Goal: Task Accomplishment & Management: Use online tool/utility

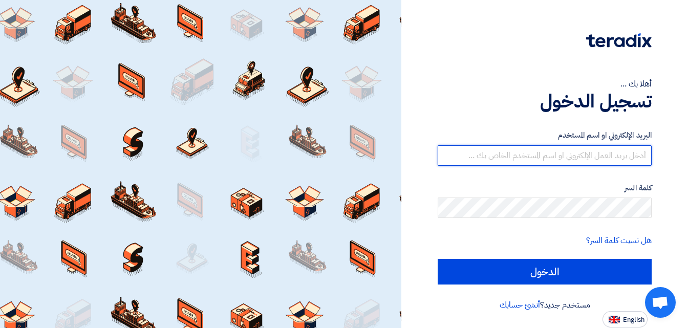
click at [577, 158] on input "text" at bounding box center [545, 155] width 214 height 20
click at [578, 157] on input "text" at bounding box center [545, 155] width 214 height 20
paste input "[EMAIL_ADDRESS][DOMAIN_NAME]"
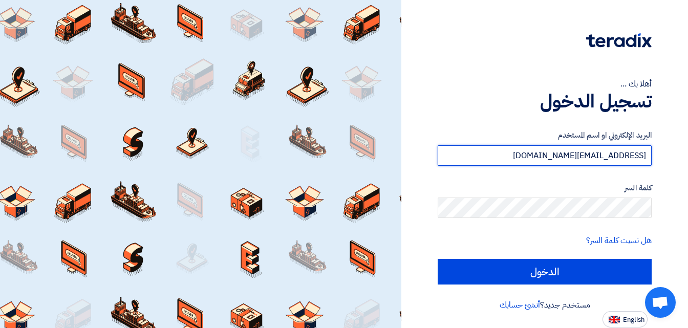
type input "[EMAIL_ADDRESS][DOMAIN_NAME]"
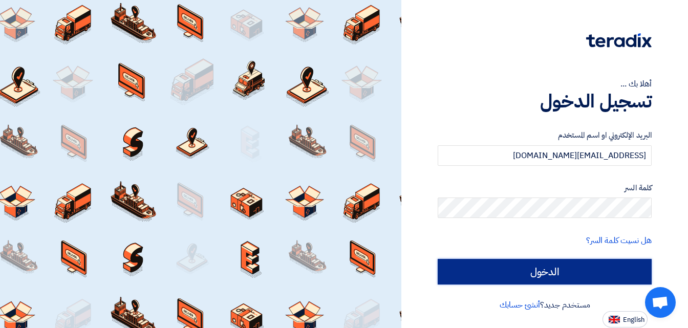
click at [537, 271] on input "الدخول" at bounding box center [545, 272] width 214 height 26
type input "Sign in"
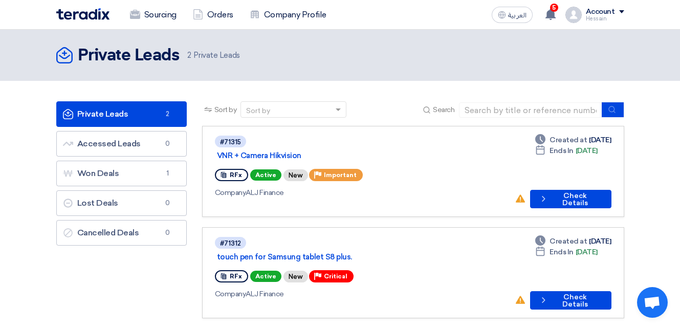
click at [653, 126] on section "Private Leads Private Leads 2 Accessed Leads Accessed Leads 0 Won Deals Won Dea…" at bounding box center [340, 215] width 680 height 268
click at [539, 190] on button "Check details Check Details" at bounding box center [570, 199] width 81 height 18
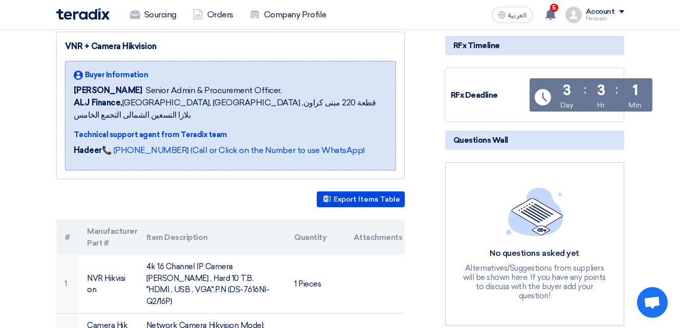
scroll to position [118, 0]
